Goal: Information Seeking & Learning: Learn about a topic

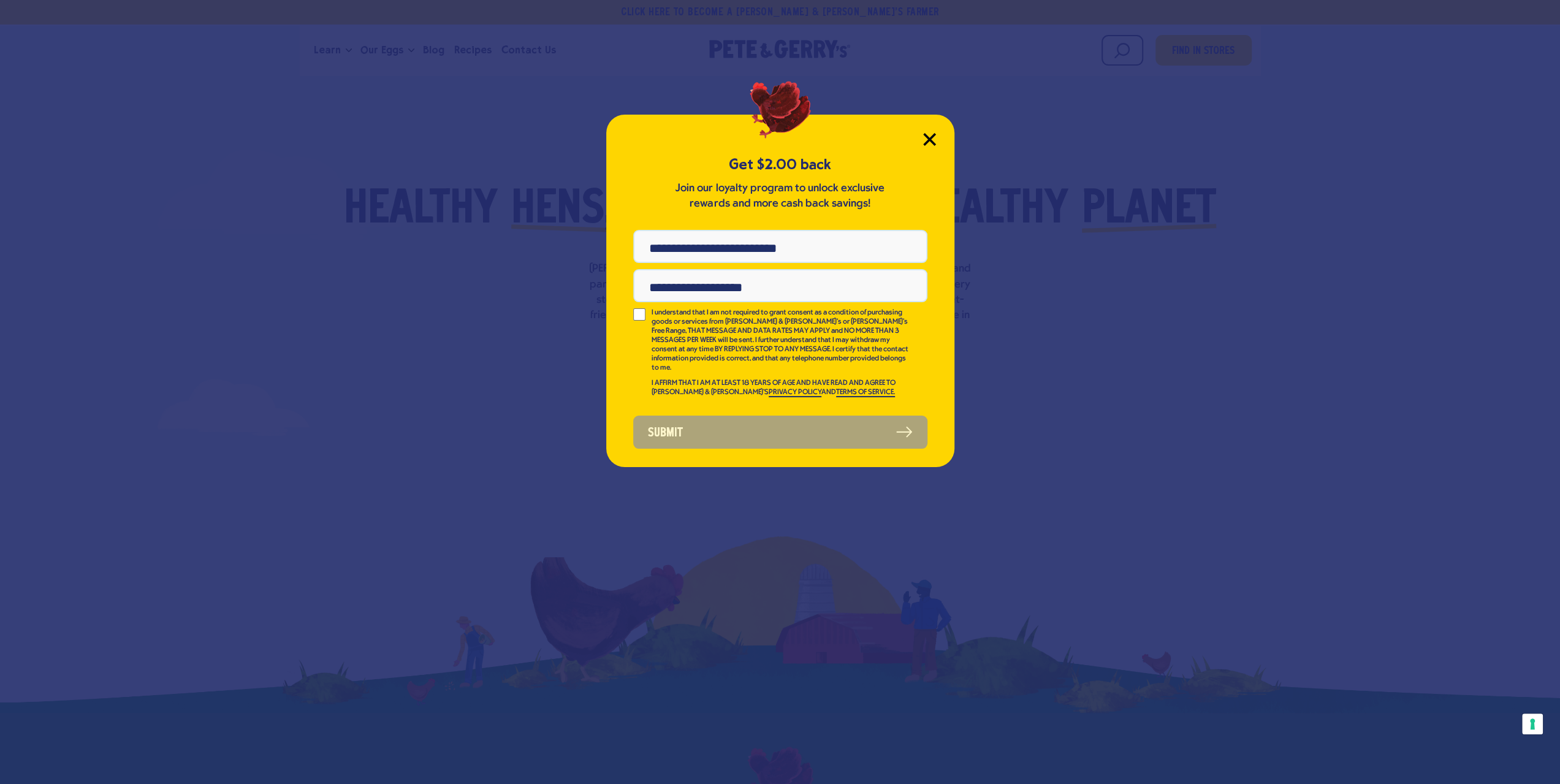
click at [931, 141] on icon "Close Modal" at bounding box center [929, 139] width 11 height 11
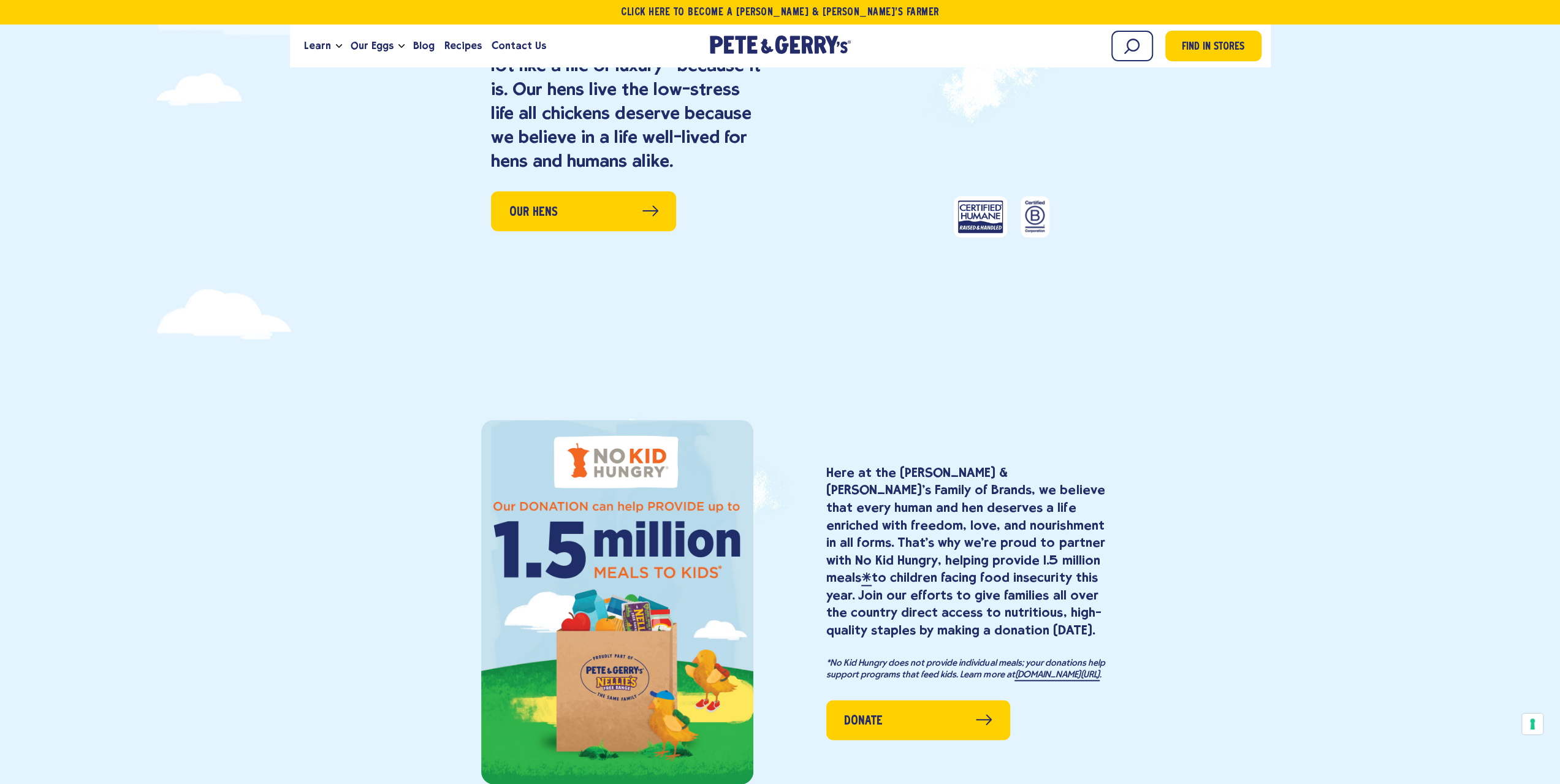
scroll to position [797, 0]
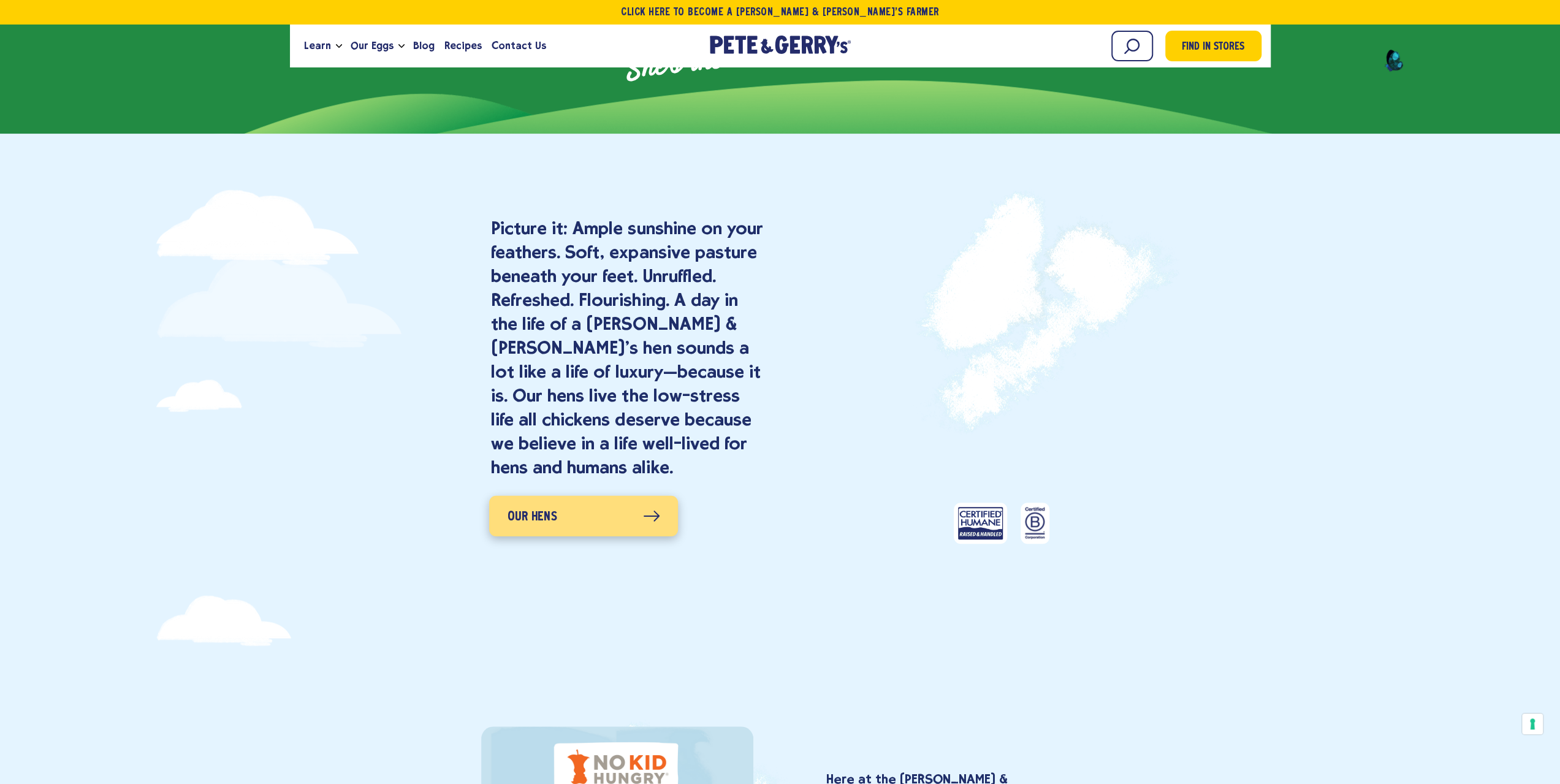
click at [633, 510] on link "Our Hens" at bounding box center [584, 515] width 189 height 41
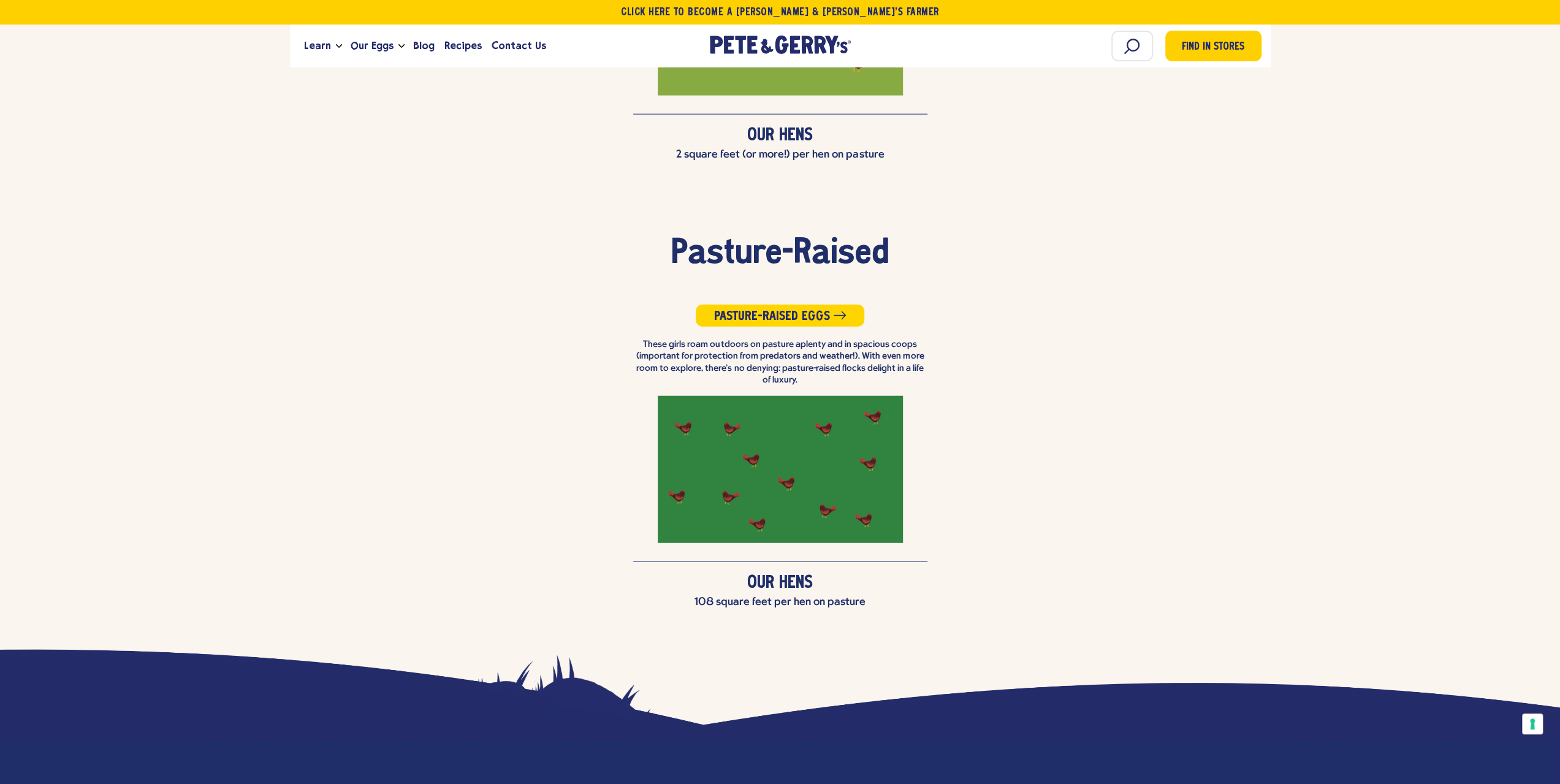
scroll to position [2942, 0]
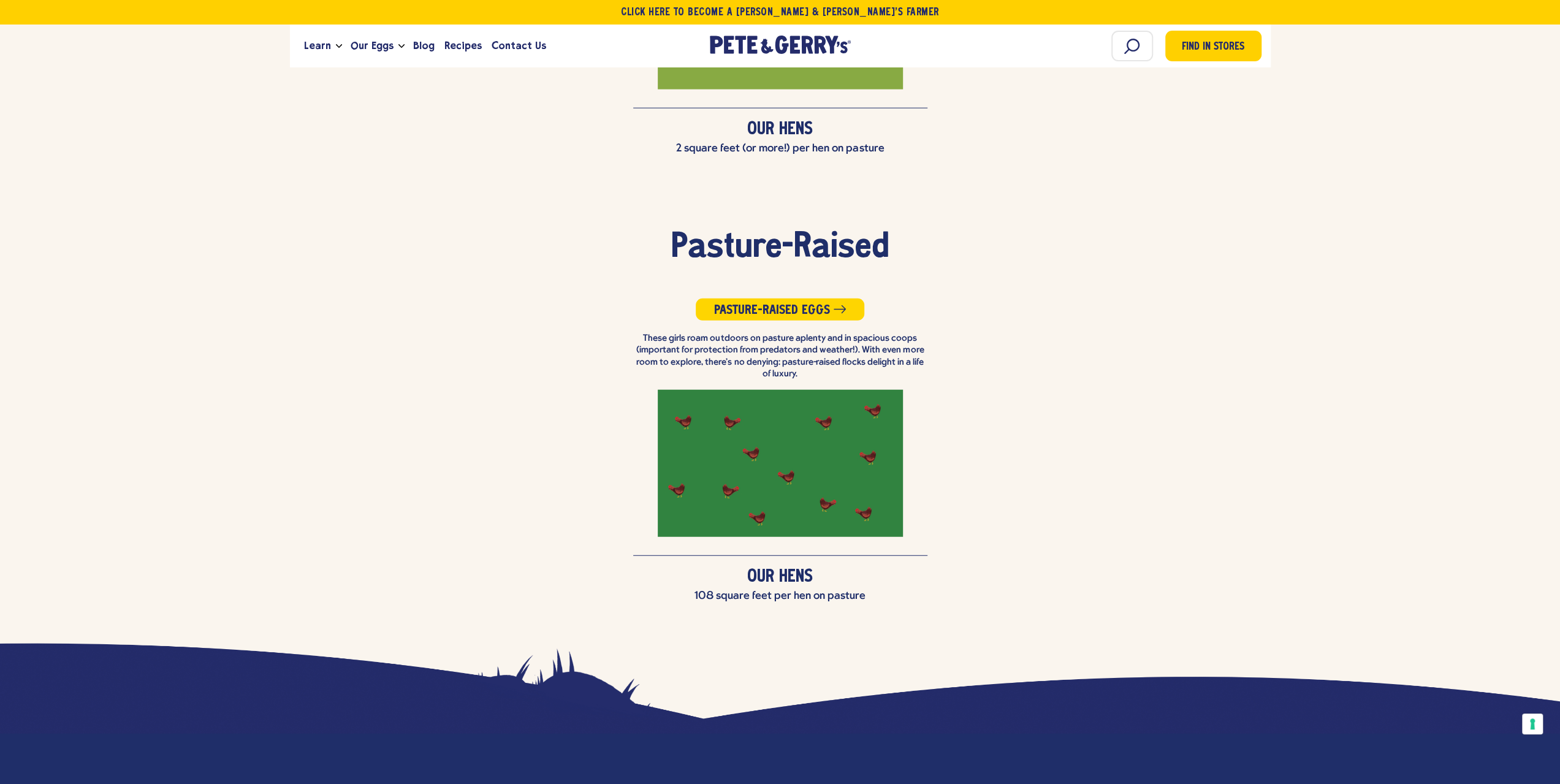
click at [798, 590] on span "108 square feet per hen on pasture" at bounding box center [780, 596] width 172 height 12
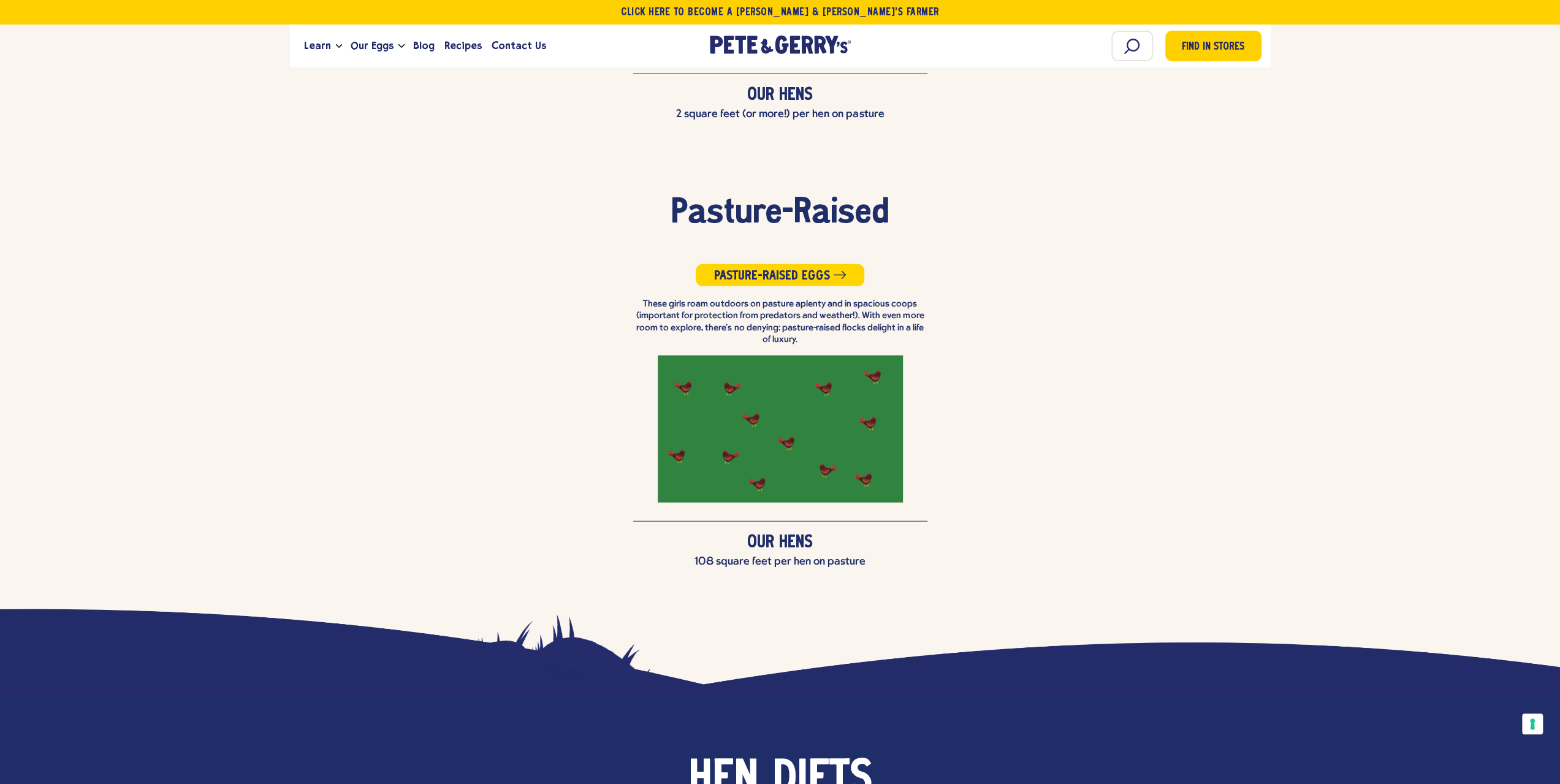
scroll to position [3003, 0]
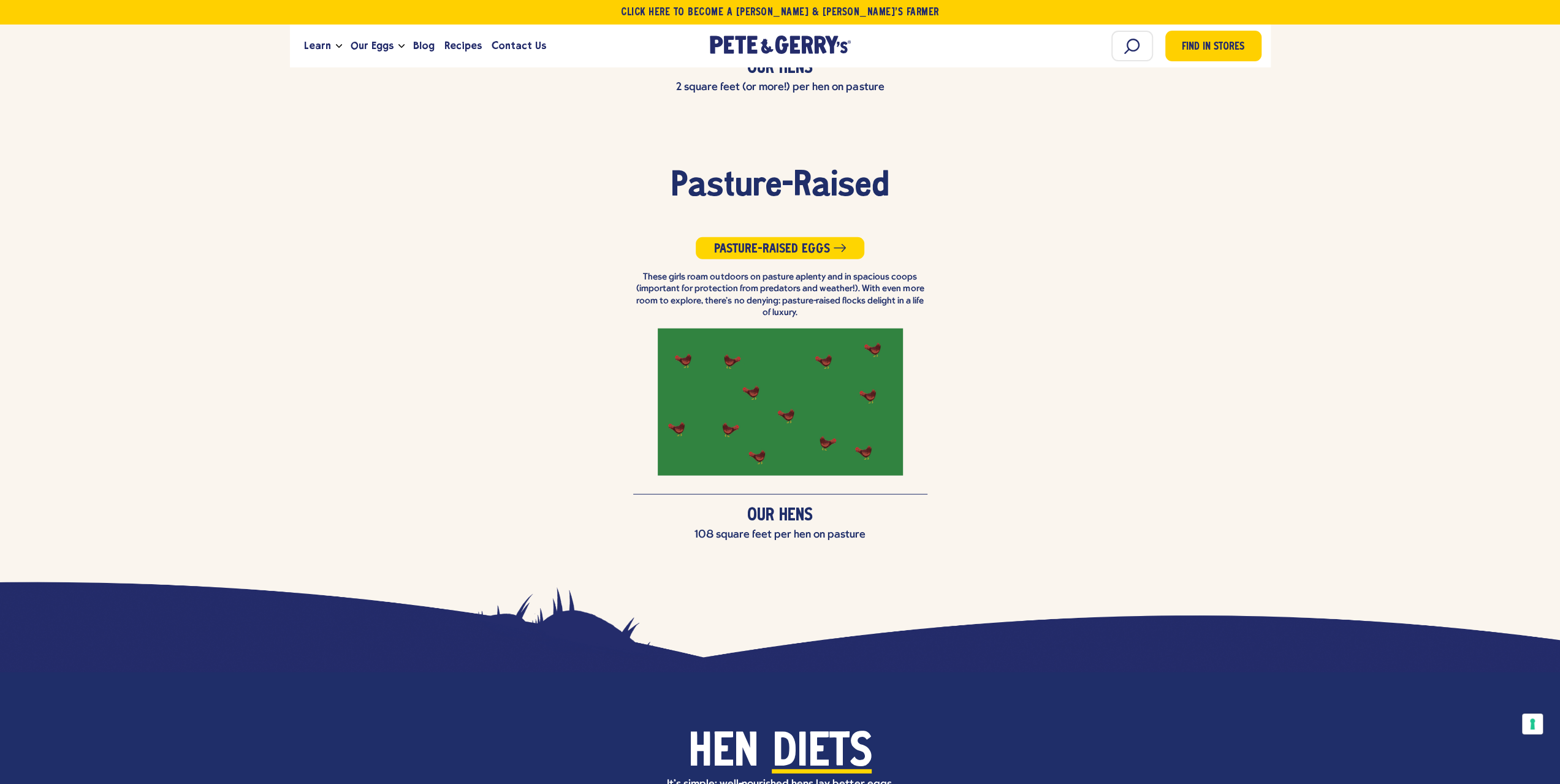
click at [864, 529] on div "108 square feet per hen on pasture" at bounding box center [780, 535] width 1560 height 11
click at [452, 303] on div "Pasture-Raised Pasture-Raised Eggs These girls roam outdoors on pasture aplenty…" at bounding box center [780, 331] width 1560 height 327
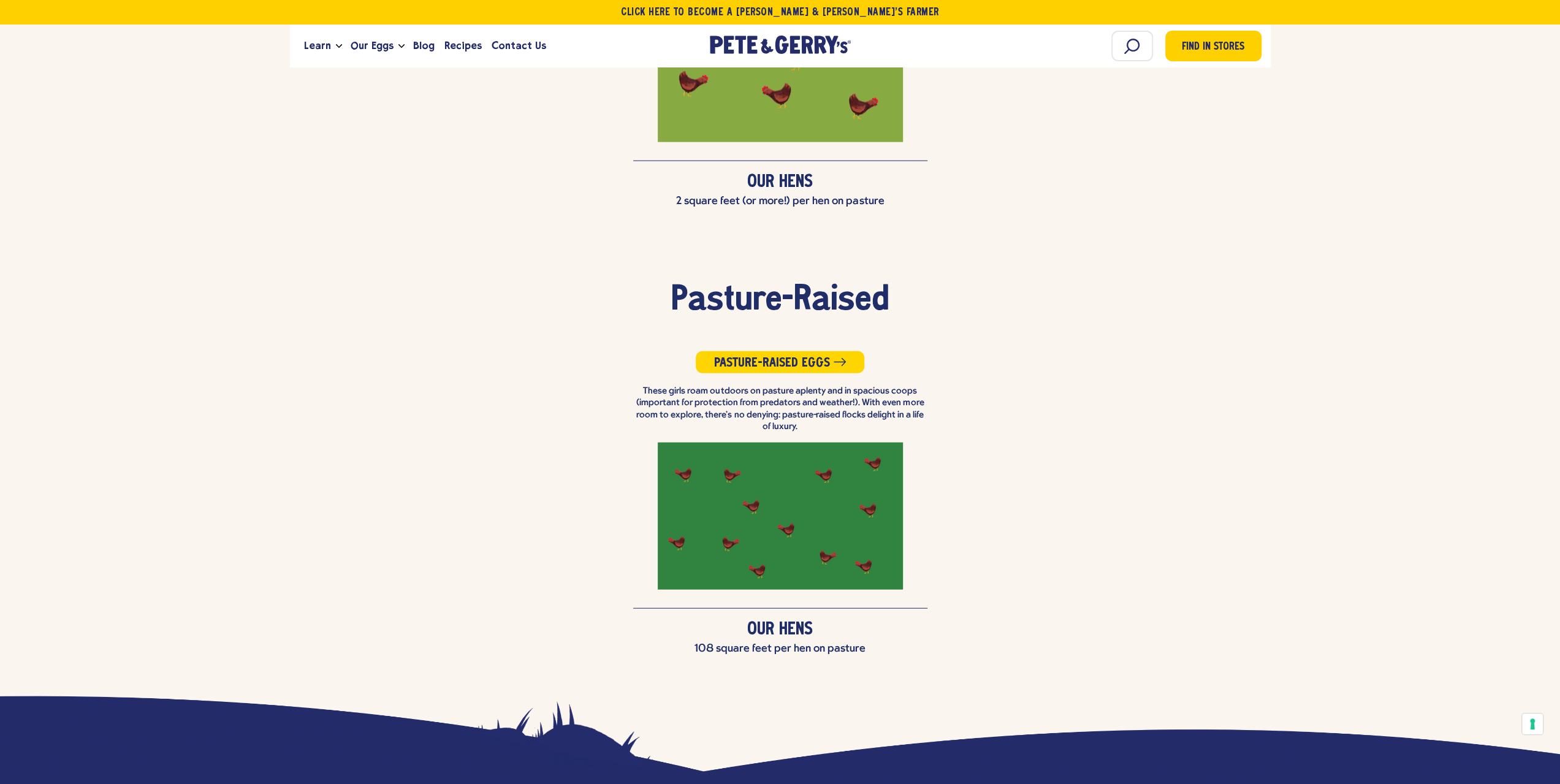
scroll to position [2758, 0]
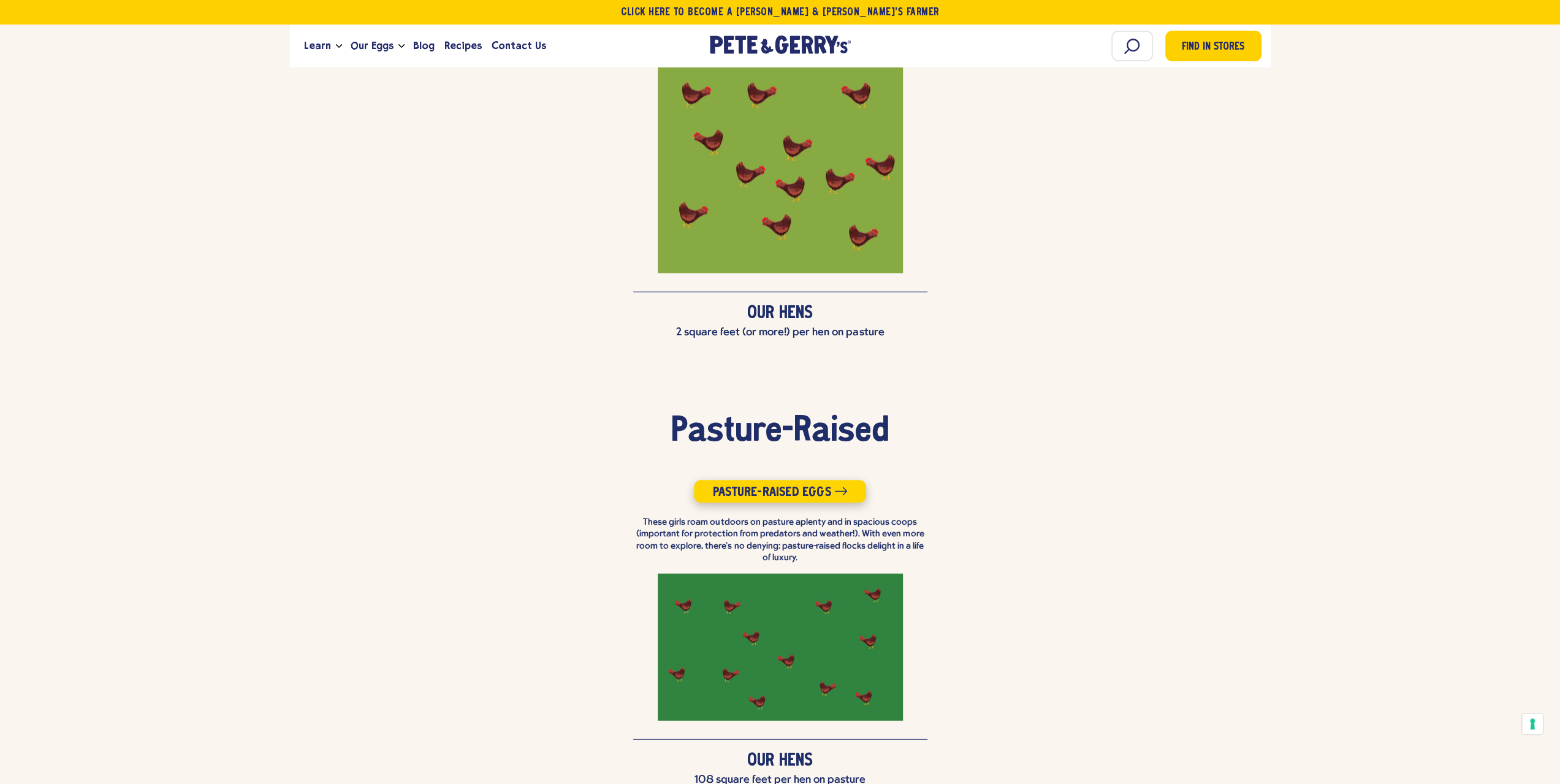
click at [728, 486] on span "Pasture-Raised Eggs" at bounding box center [772, 492] width 118 height 13
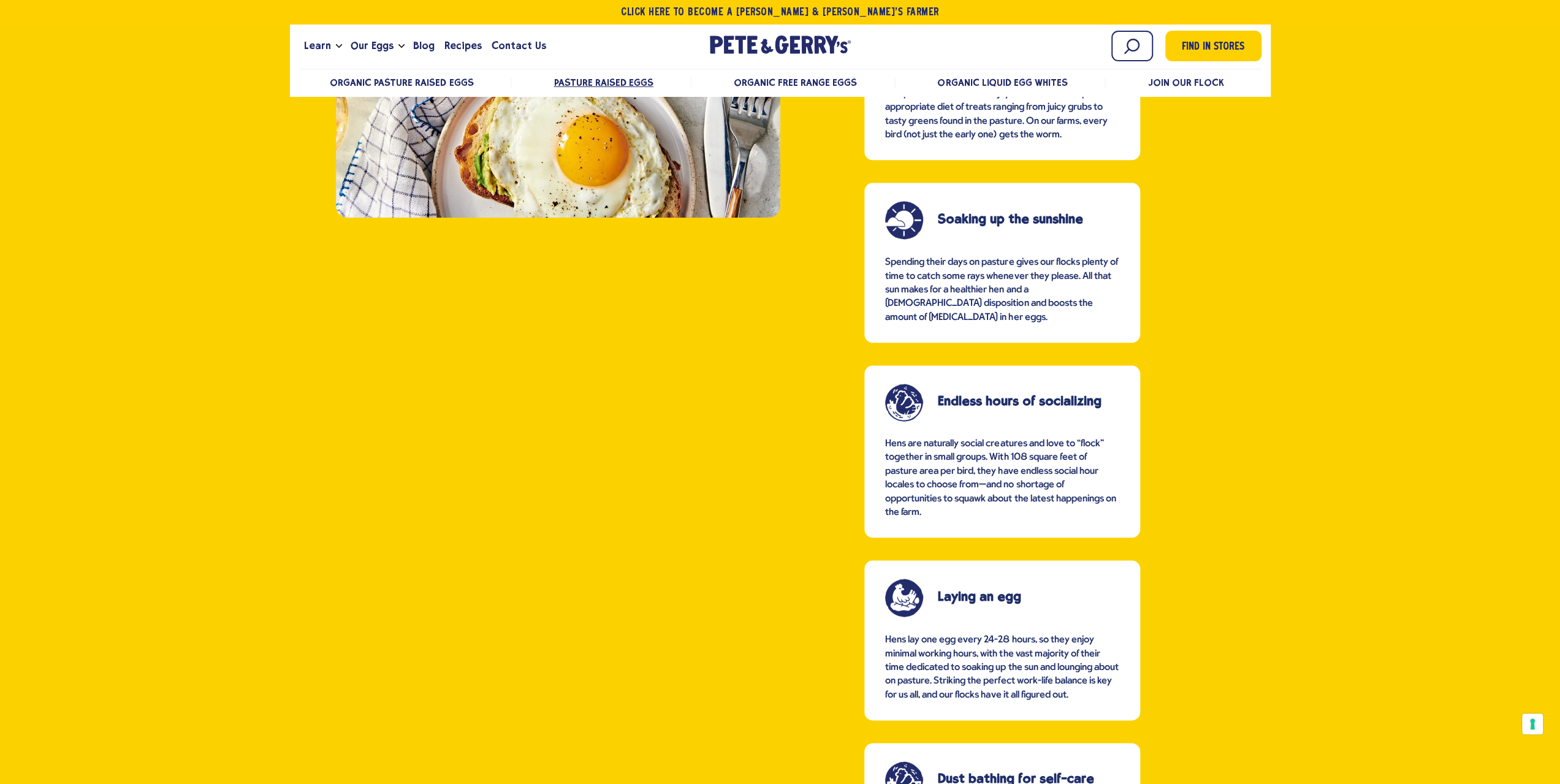
scroll to position [1165, 0]
